Goal: Navigation & Orientation: Find specific page/section

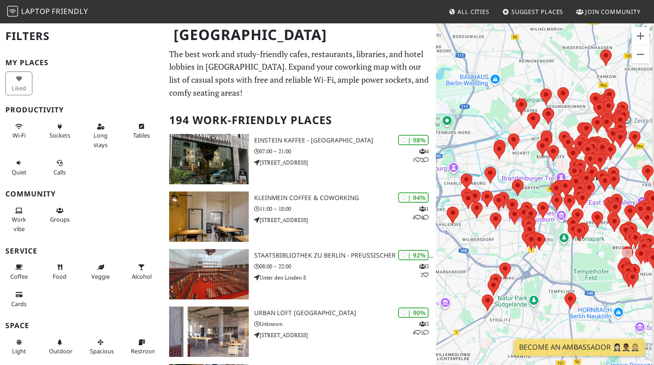
drag, startPoint x: 556, startPoint y: 205, endPoint x: 493, endPoint y: 67, distance: 151.8
click at [493, 67] on div "Um von einem Element zum anderen zu gelangen, drückst du die Pfeiltasten entspr…" at bounding box center [545, 204] width 218 height 365
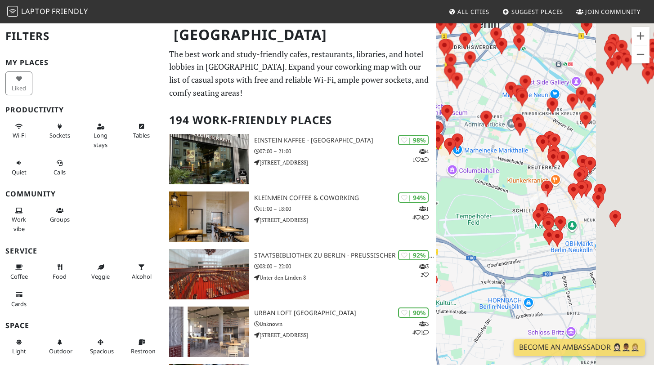
drag, startPoint x: 554, startPoint y: 169, endPoint x: 418, endPoint y: 99, distance: 153.6
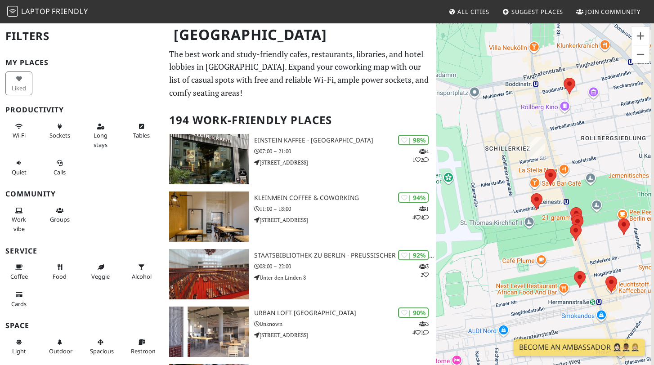
drag, startPoint x: 524, startPoint y: 218, endPoint x: 486, endPoint y: 131, distance: 95.2
click at [486, 131] on div "Um von einem Element zum anderen zu gelangen, drückst du die Pfeiltasten entspr…" at bounding box center [545, 204] width 218 height 365
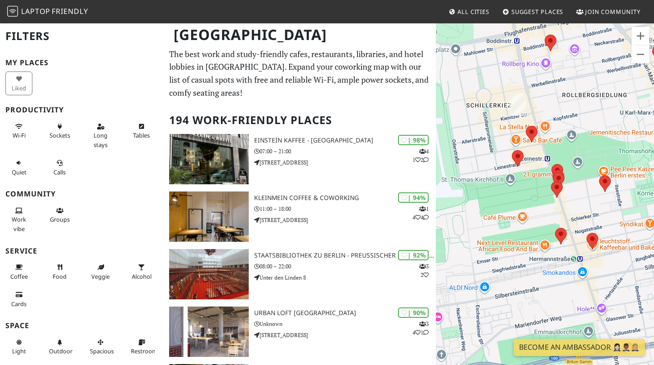
drag, startPoint x: 607, startPoint y: 244, endPoint x: 590, endPoint y: 215, distance: 34.1
click at [590, 215] on div "Um von einem Element zum anderen zu gelangen, drückst du die Pfeiltasten entspr…" at bounding box center [545, 204] width 218 height 365
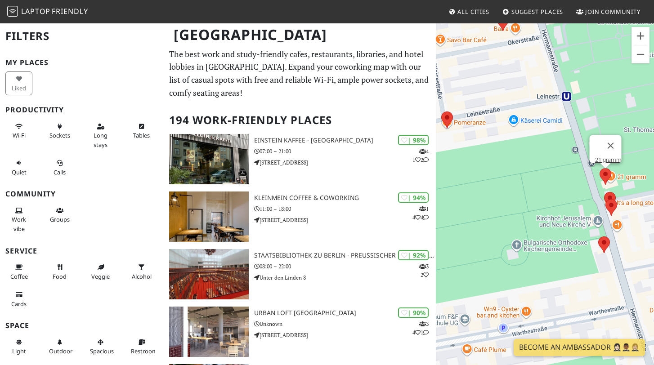
click at [599, 168] on area at bounding box center [599, 168] width 0 height 0
click at [606, 156] on link "21 gramm" at bounding box center [607, 159] width 27 height 7
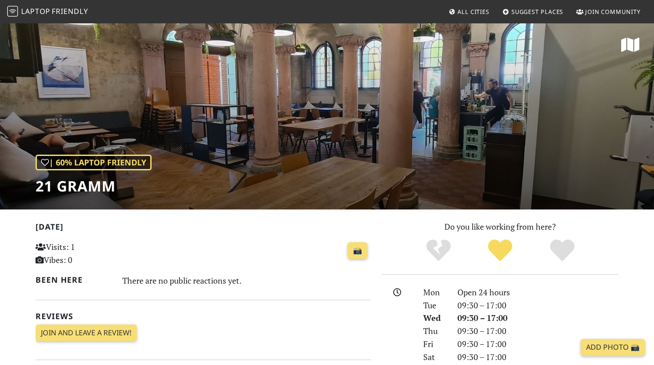
click at [637, 44] on icon at bounding box center [630, 45] width 18 height 16
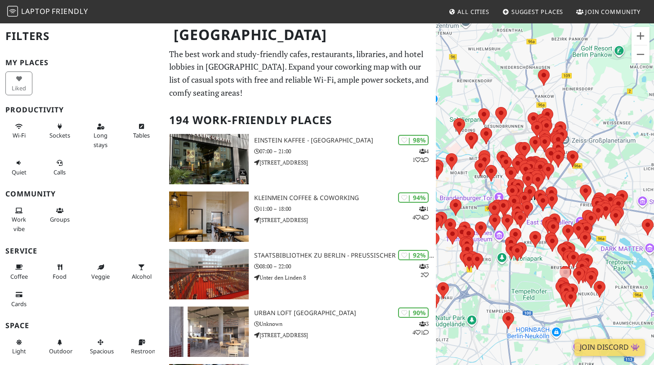
drag, startPoint x: 583, startPoint y: 205, endPoint x: 441, endPoint y: 116, distance: 167.6
click at [441, 116] on div "Um von einem Element zum anderen zu gelangen, drückst du die Pfeiltasten entspr…" at bounding box center [545, 204] width 218 height 365
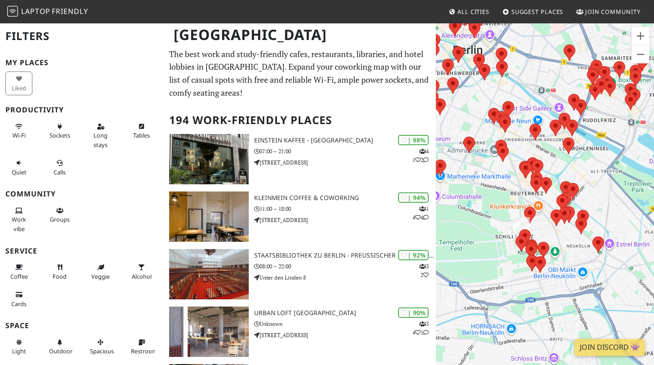
drag, startPoint x: 567, startPoint y: 249, endPoint x: 494, endPoint y: 184, distance: 98.1
click at [494, 184] on div "Um von einem Element zum anderen zu gelangen, drückst du die Pfeiltasten entspr…" at bounding box center [545, 204] width 218 height 365
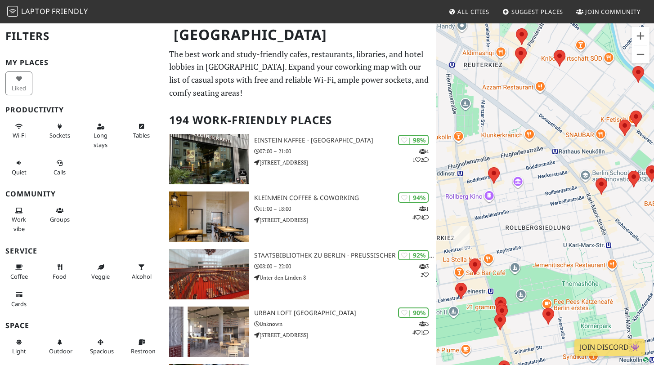
drag, startPoint x: 564, startPoint y: 225, endPoint x: 510, endPoint y: 157, distance: 86.7
click at [510, 157] on div "Um von einem Element zum anderen zu gelangen, drückst du die Pfeiltasten entspr…" at bounding box center [545, 204] width 218 height 365
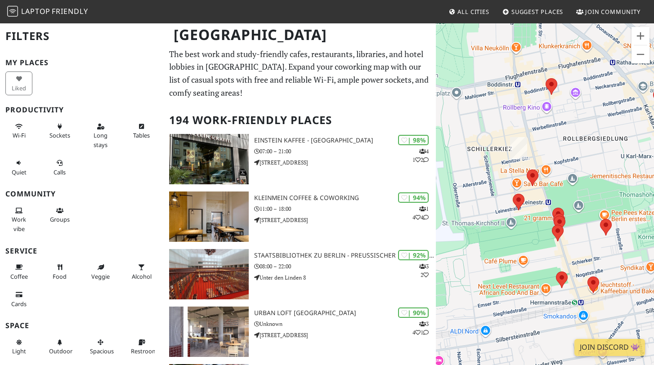
drag, startPoint x: 519, startPoint y: 213, endPoint x: 562, endPoint y: 125, distance: 97.1
click at [562, 125] on div "Um von einem Element zum anderen zu gelangen, drückst du die Pfeiltasten entspr…" at bounding box center [545, 204] width 218 height 365
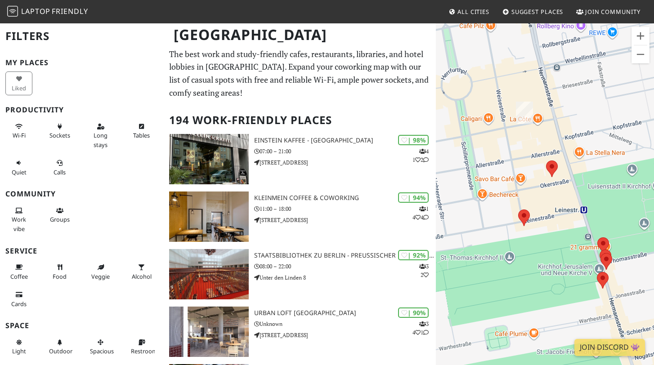
drag, startPoint x: 516, startPoint y: 176, endPoint x: 624, endPoint y: 105, distance: 129.8
click at [625, 105] on div "Um von einem Element zum anderen zu gelangen, drückst du die Pfeiltasten entspr…" at bounding box center [545, 204] width 218 height 365
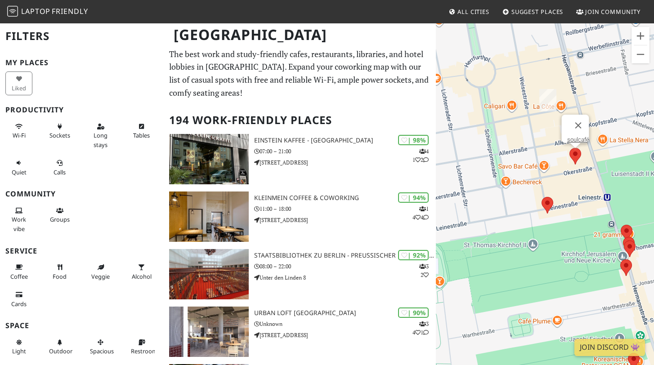
click at [569, 148] on area at bounding box center [569, 148] width 0 height 0
click at [574, 136] on link "soulcafé" at bounding box center [577, 139] width 22 height 7
